Goal: Check status: Check status

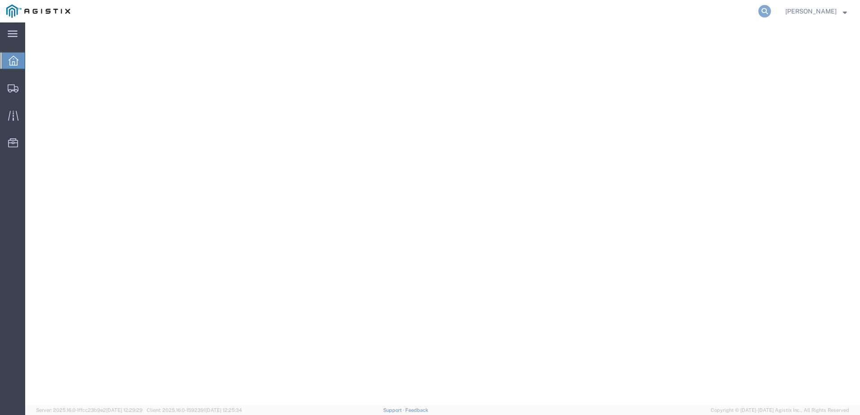
click at [771, 15] on icon at bounding box center [764, 11] width 13 height 13
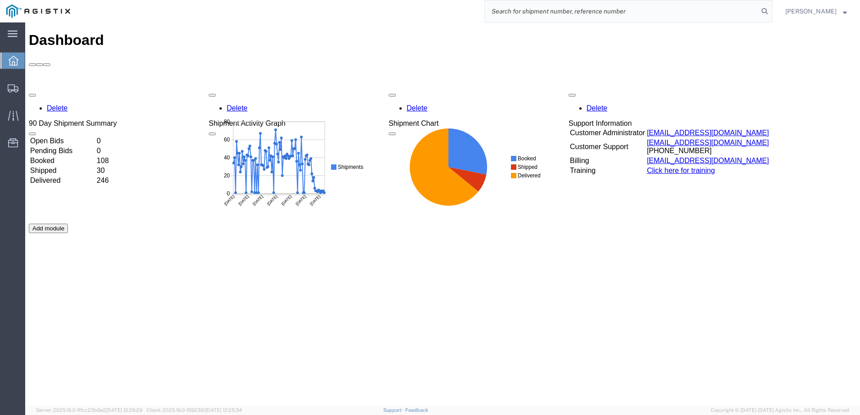
click at [652, 11] on input "search" at bounding box center [621, 11] width 273 height 22
paste input "56483274"
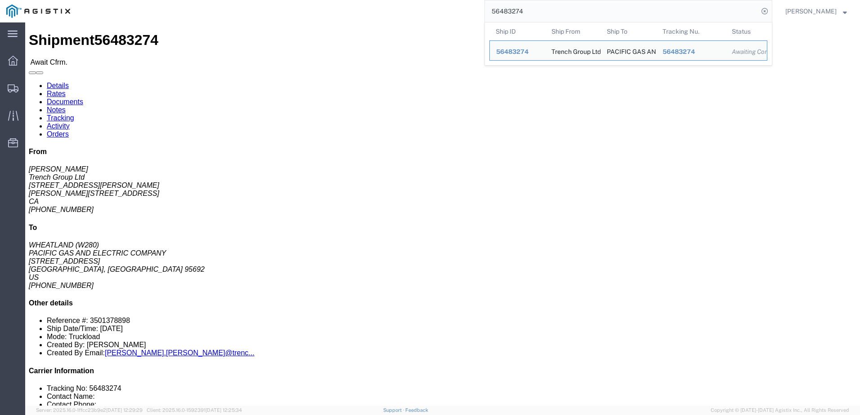
click link "Notes"
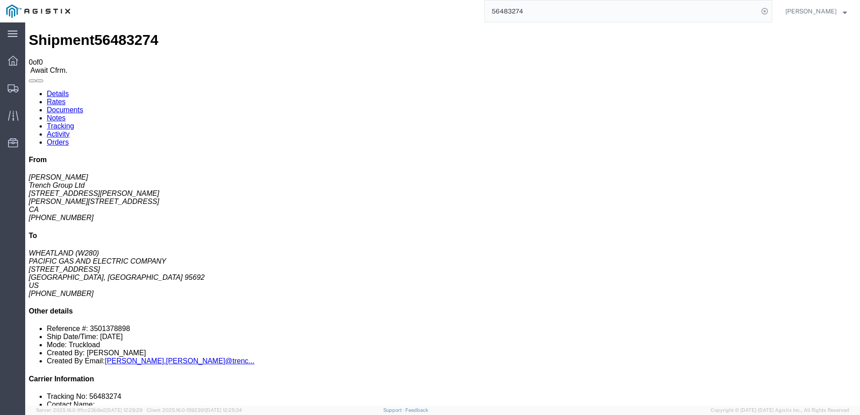
click at [64, 90] on link "Details" at bounding box center [58, 94] width 22 height 8
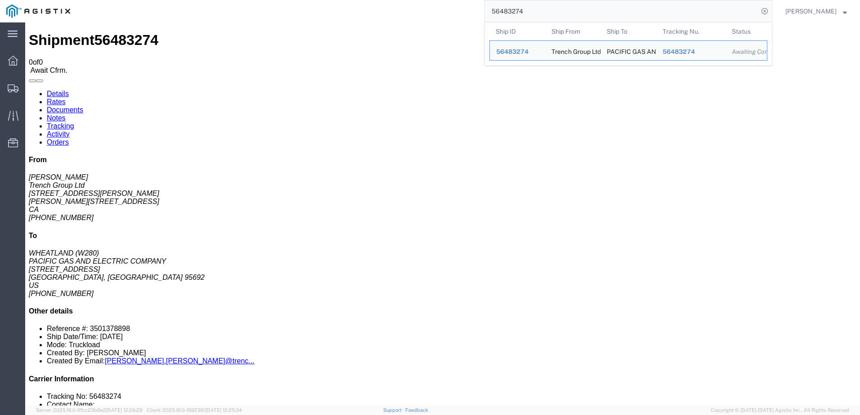
drag, startPoint x: 560, startPoint y: 15, endPoint x: 487, endPoint y: 13, distance: 72.9
click at [487, 13] on div "56483274 Ship ID Ship From Ship To Tracking Nu. Status Ship ID 56483274 Ship Fr…" at bounding box center [424, 11] width 696 height 22
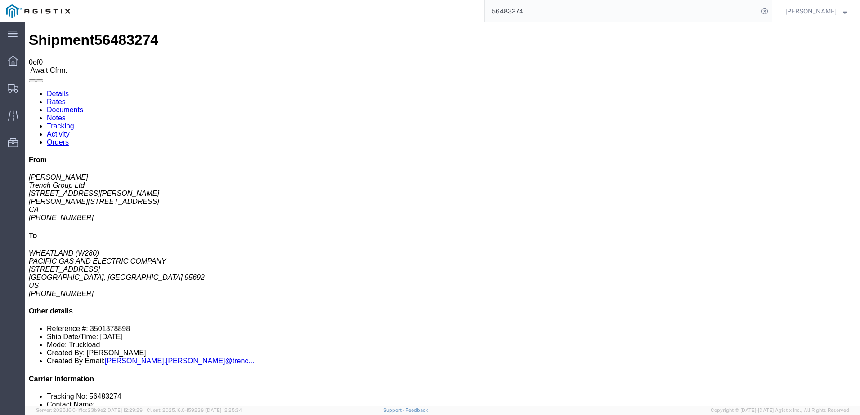
paste input "519"
type input "56483519"
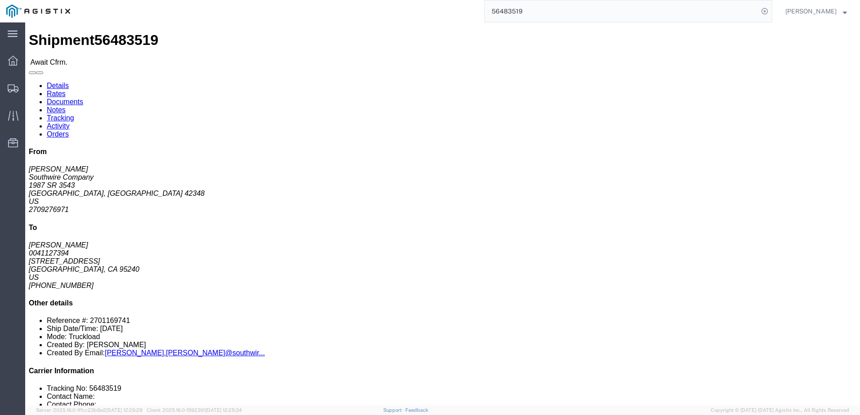
click link "Notes"
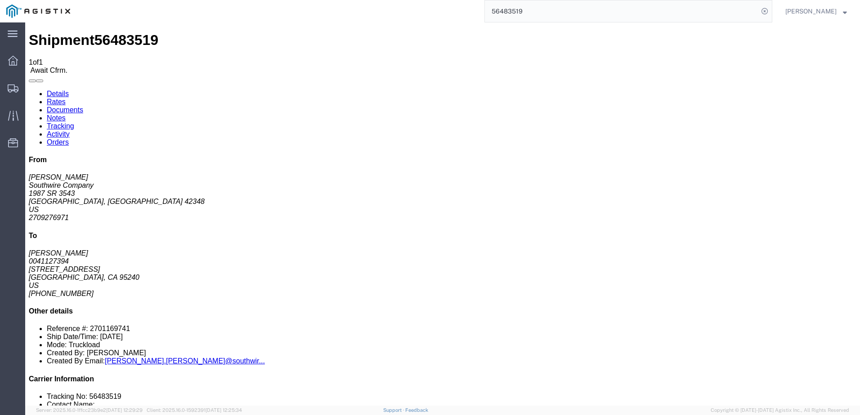
click at [58, 90] on link "Details" at bounding box center [58, 94] width 22 height 8
click link "Notes"
drag, startPoint x: 316, startPoint y: 123, endPoint x: 428, endPoint y: 126, distance: 112.0
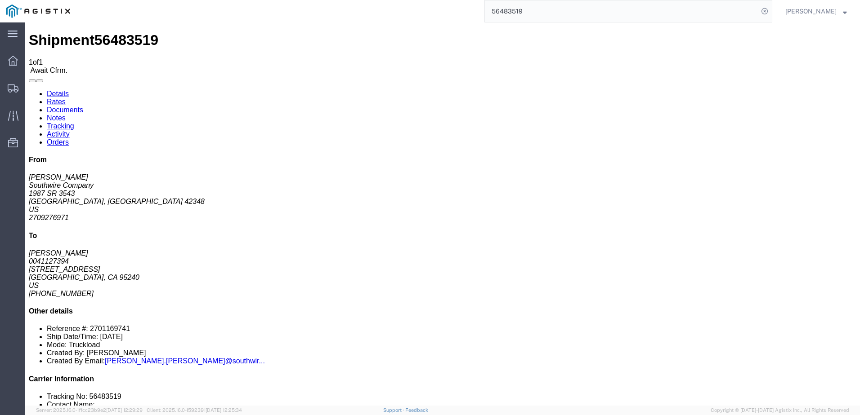
copy span "Four sets of coil racks needed by carrier."
